Goal: Task Accomplishment & Management: Use online tool/utility

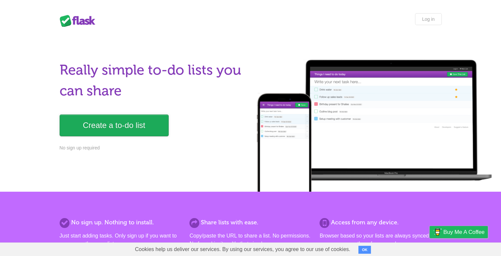
click at [94, 125] on link "Create a to-do list" at bounding box center [114, 125] width 109 height 22
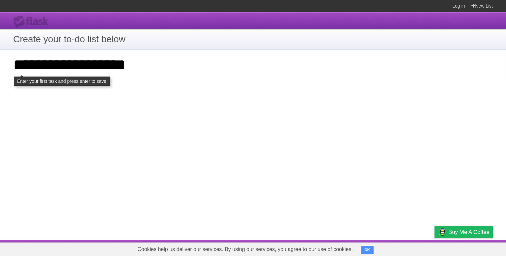
click at [85, 69] on input "**********" at bounding box center [253, 65] width 506 height 30
type input "**********"
click input "**********" at bounding box center [0, 0] width 0 height 0
